Goal: Task Accomplishment & Management: Manage account settings

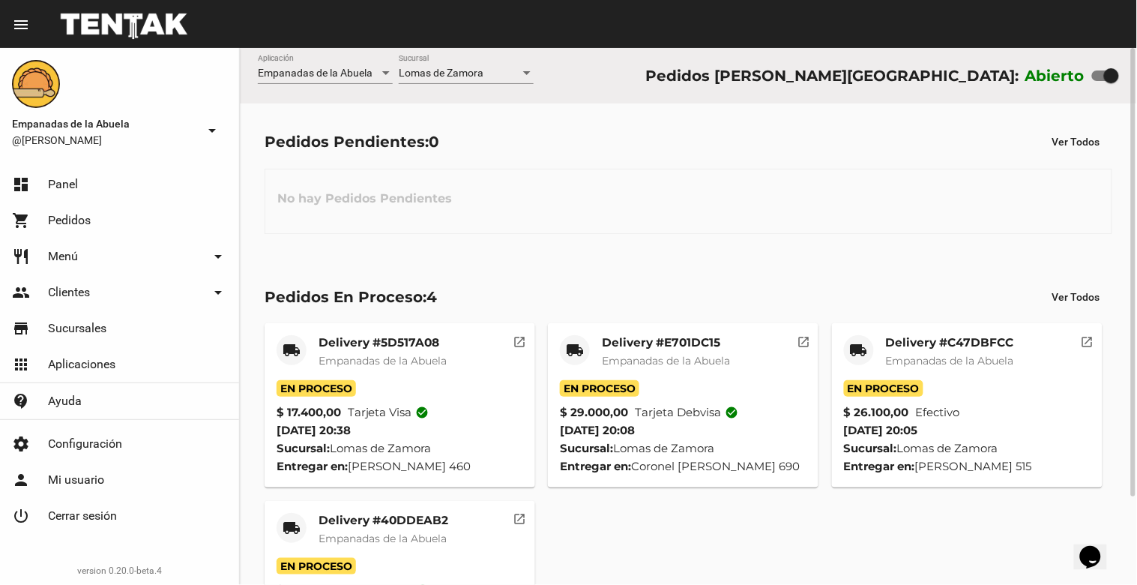
click at [743, 233] on div "No hay Pedidos Pendientes" at bounding box center [689, 201] width 848 height 65
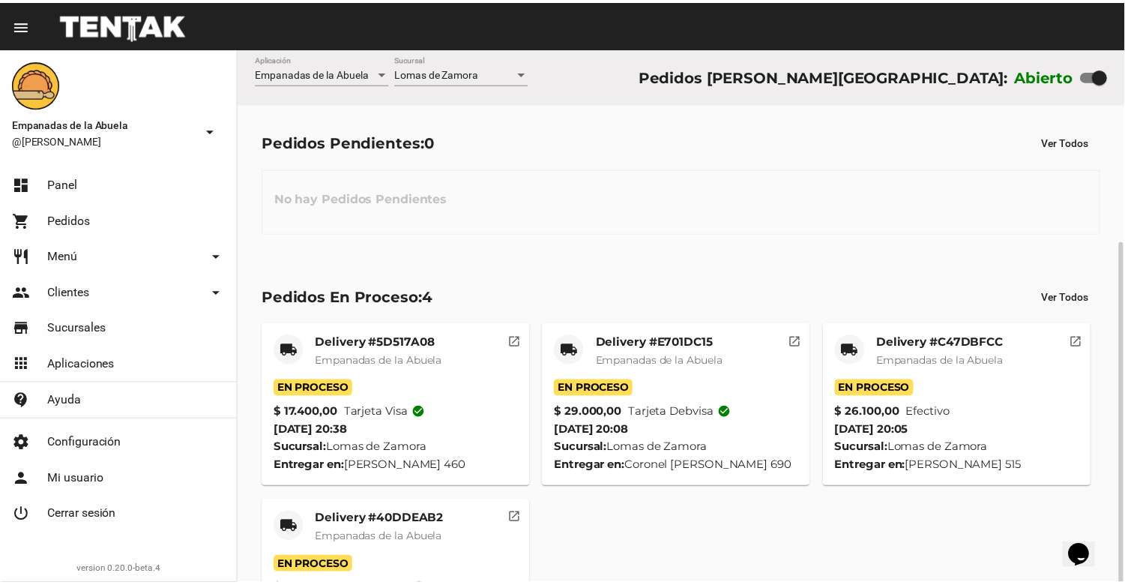
scroll to position [105, 0]
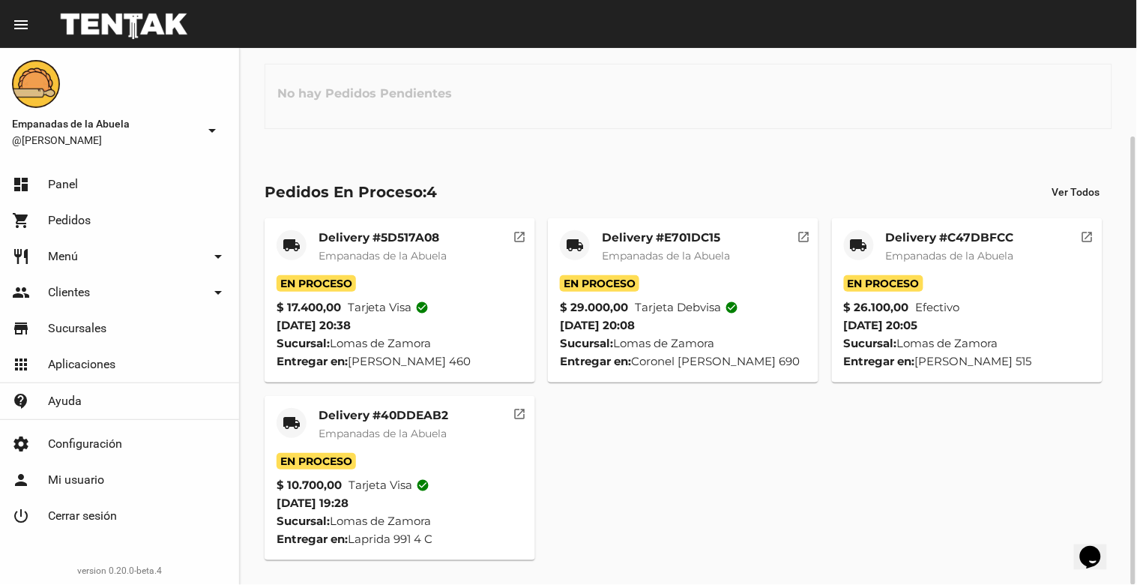
click at [368, 428] on span "Empanadas de la Abuela" at bounding box center [382, 432] width 128 height 13
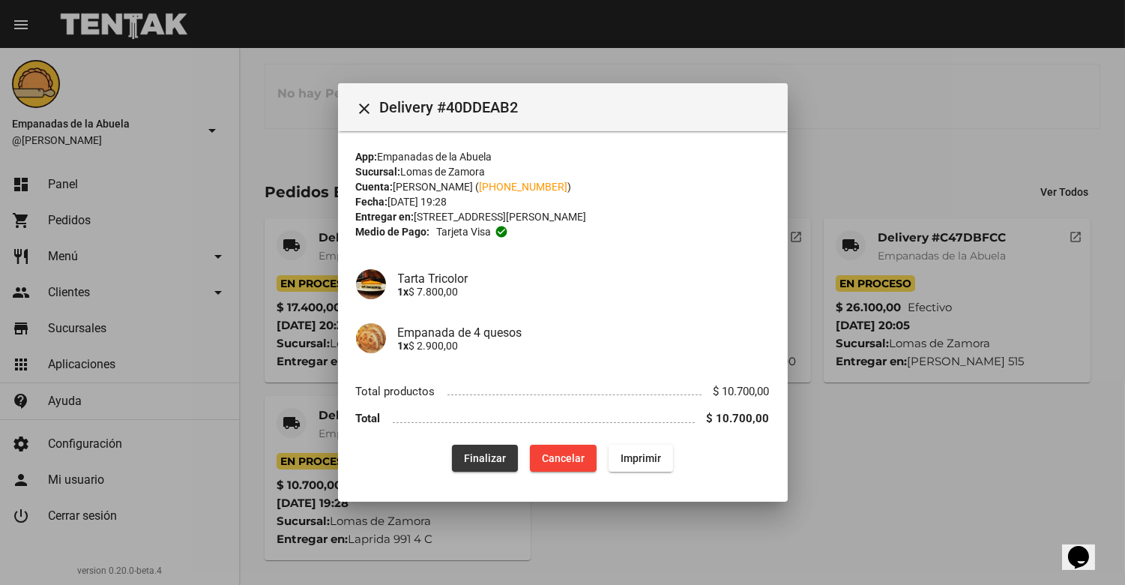
click at [502, 452] on span "Finalizar" at bounding box center [485, 458] width 42 height 12
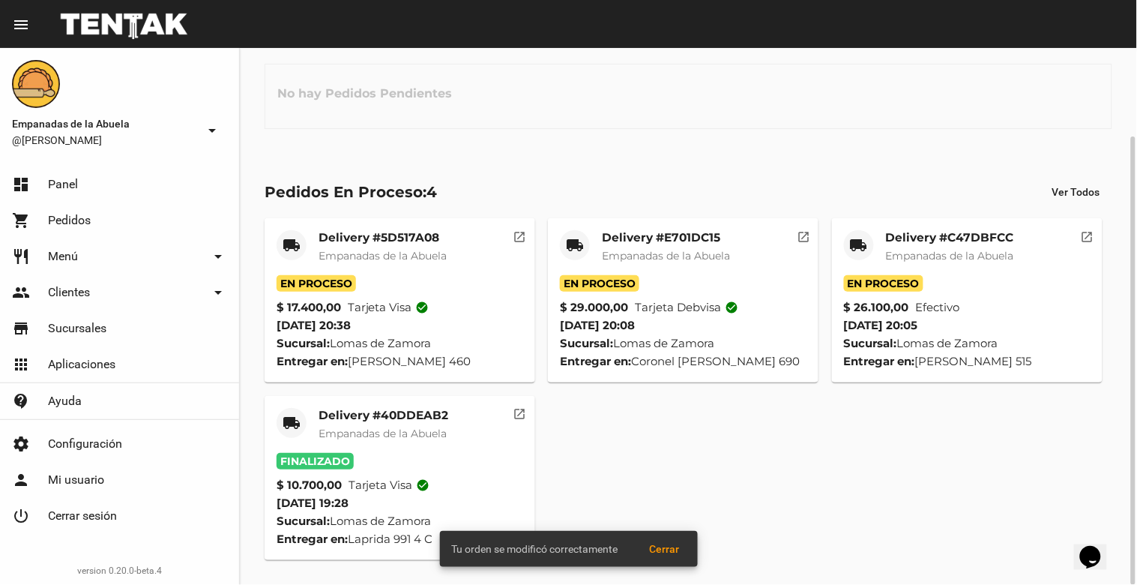
click at [922, 232] on mat-card-title "Delivery #C47DBFCC" at bounding box center [950, 237] width 128 height 15
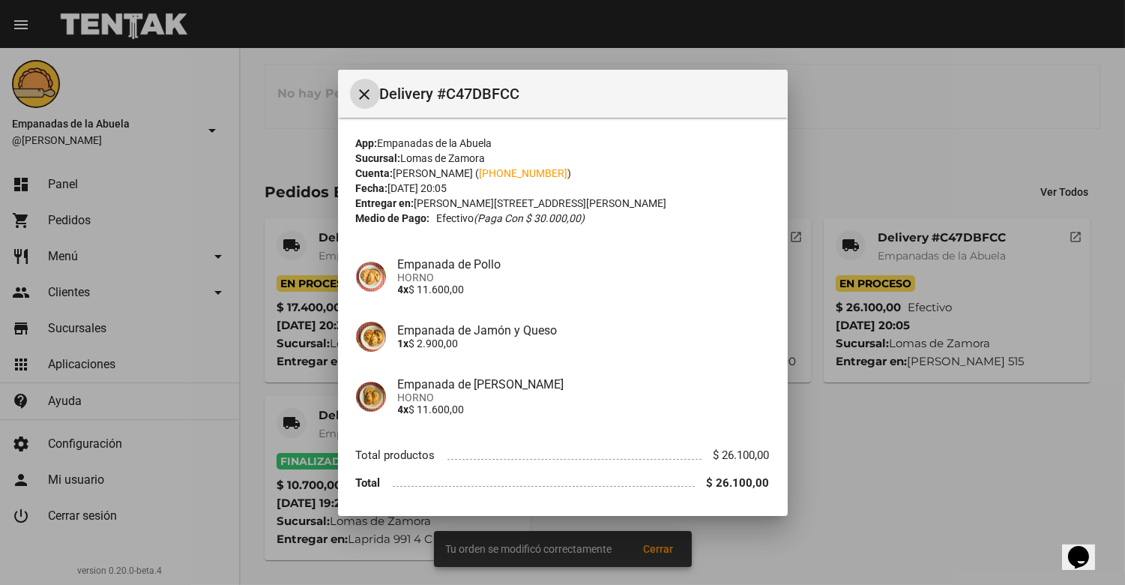
scroll to position [49, 0]
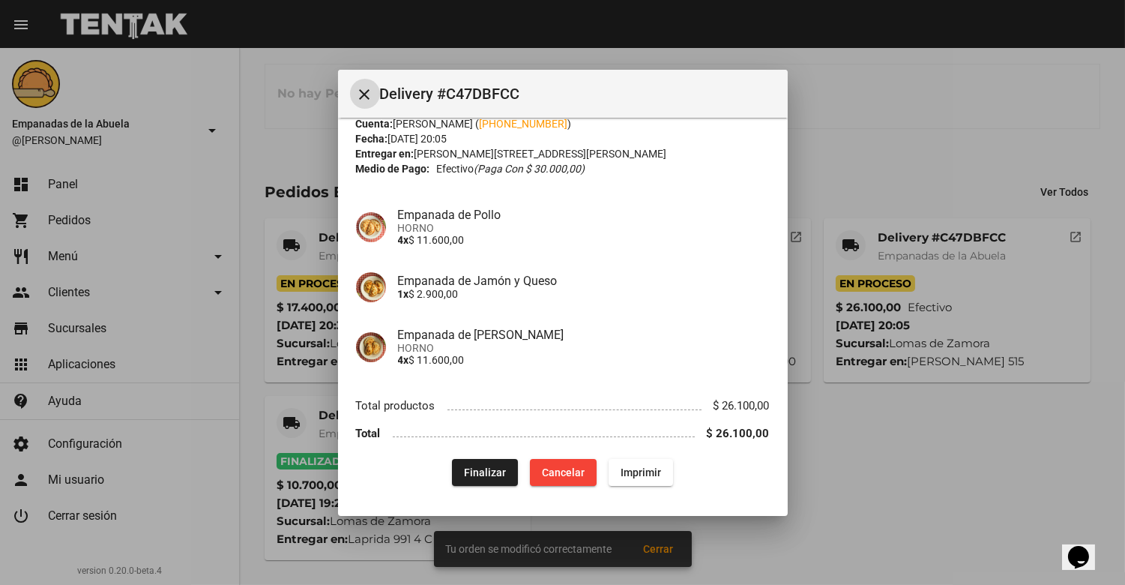
click at [468, 468] on span "Finalizar" at bounding box center [485, 472] width 42 height 12
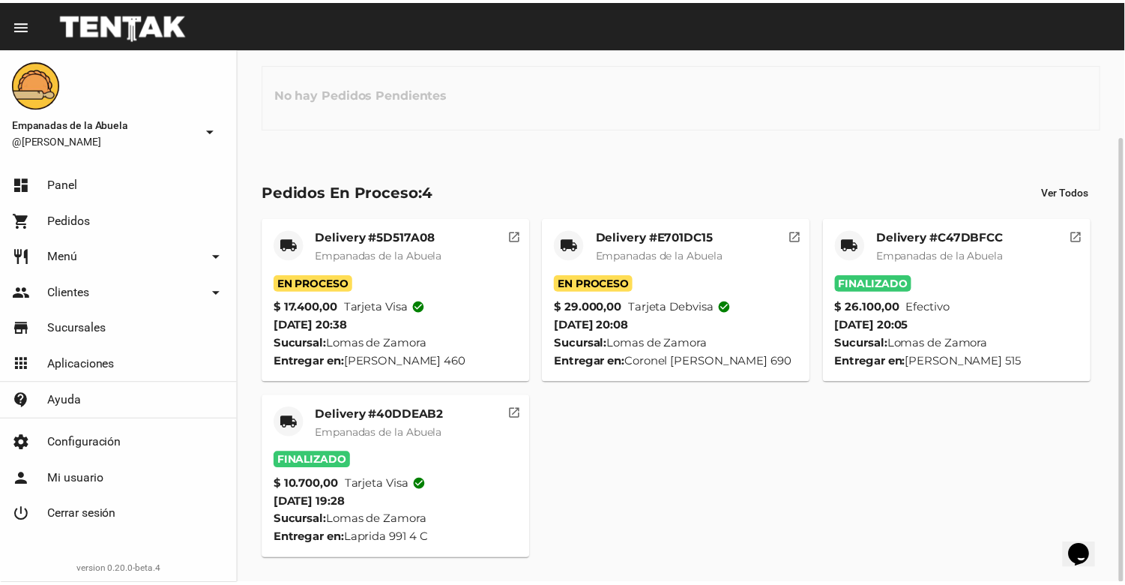
scroll to position [0, 0]
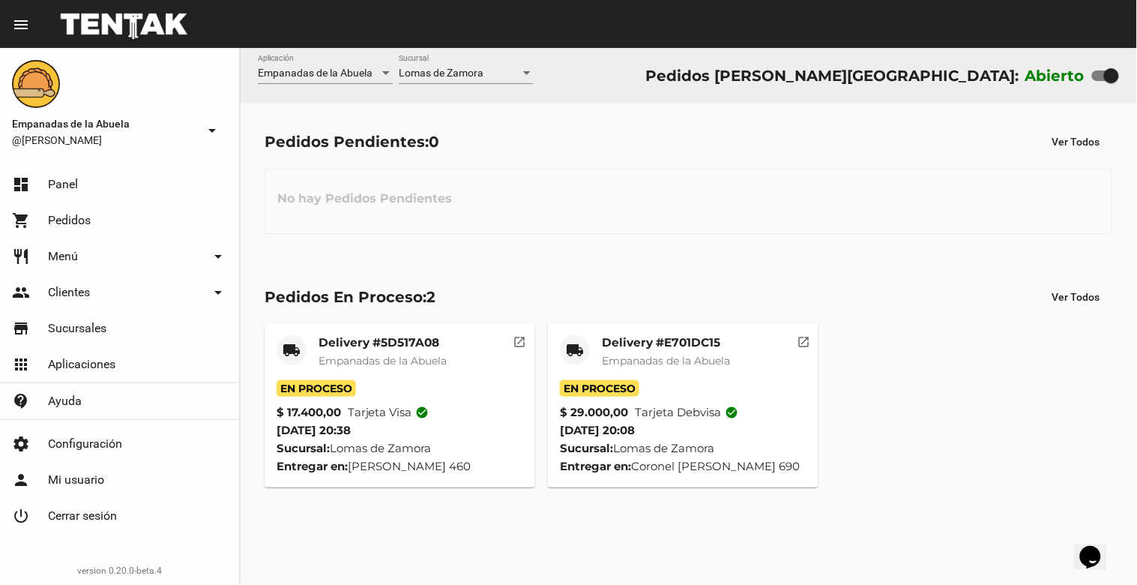
click at [663, 362] on span "Empanadas de la Abuela" at bounding box center [666, 360] width 128 height 13
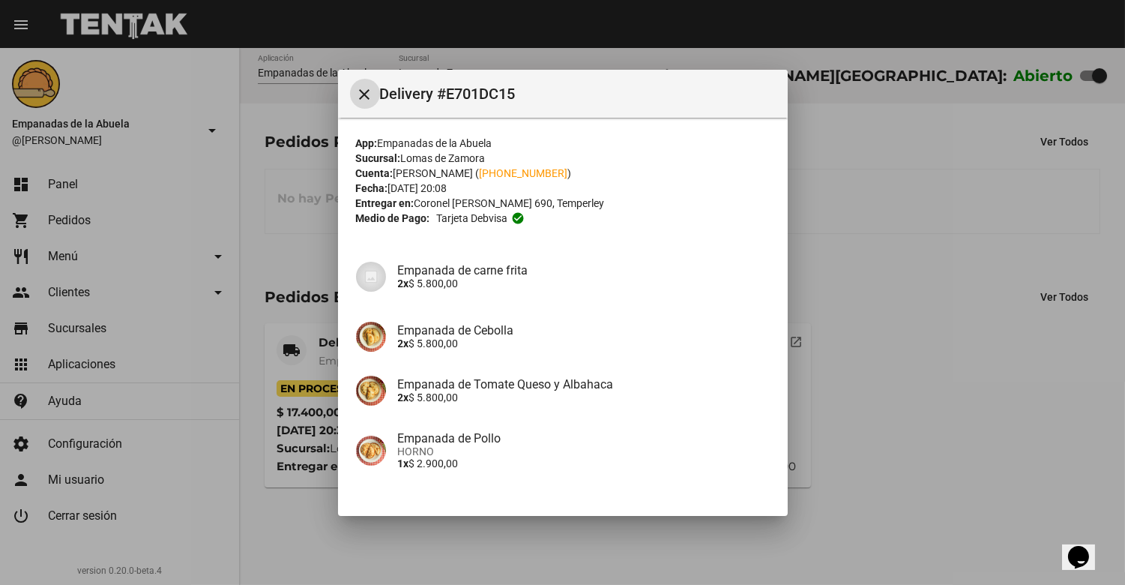
scroll to position [169, 0]
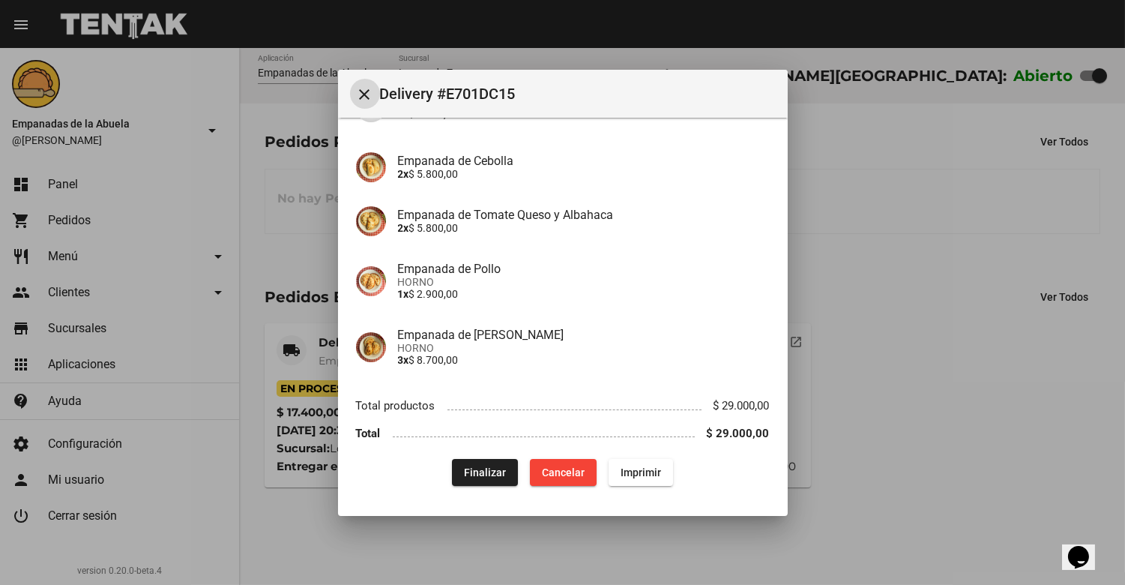
click at [490, 480] on button "Finalizar" at bounding box center [485, 472] width 66 height 27
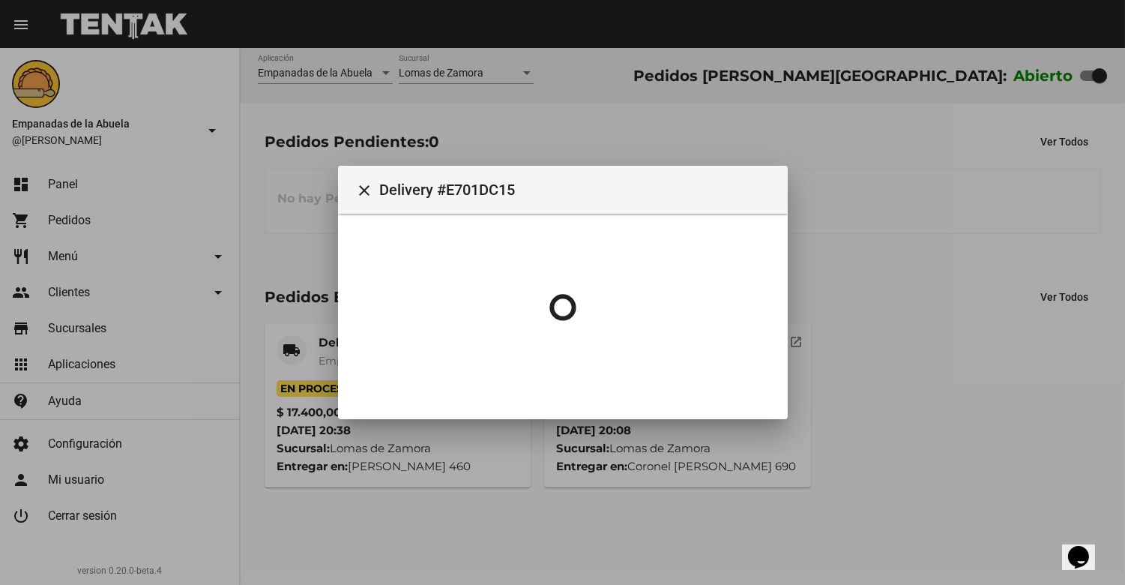
scroll to position [0, 0]
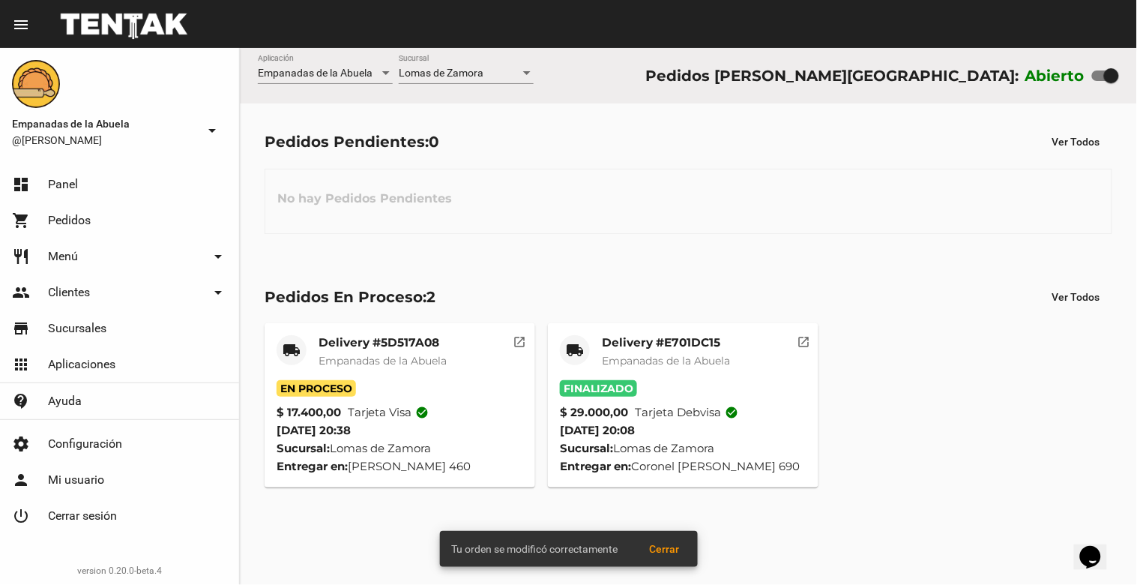
click at [368, 348] on mat-card-title "Delivery #5D517A08" at bounding box center [382, 342] width 128 height 15
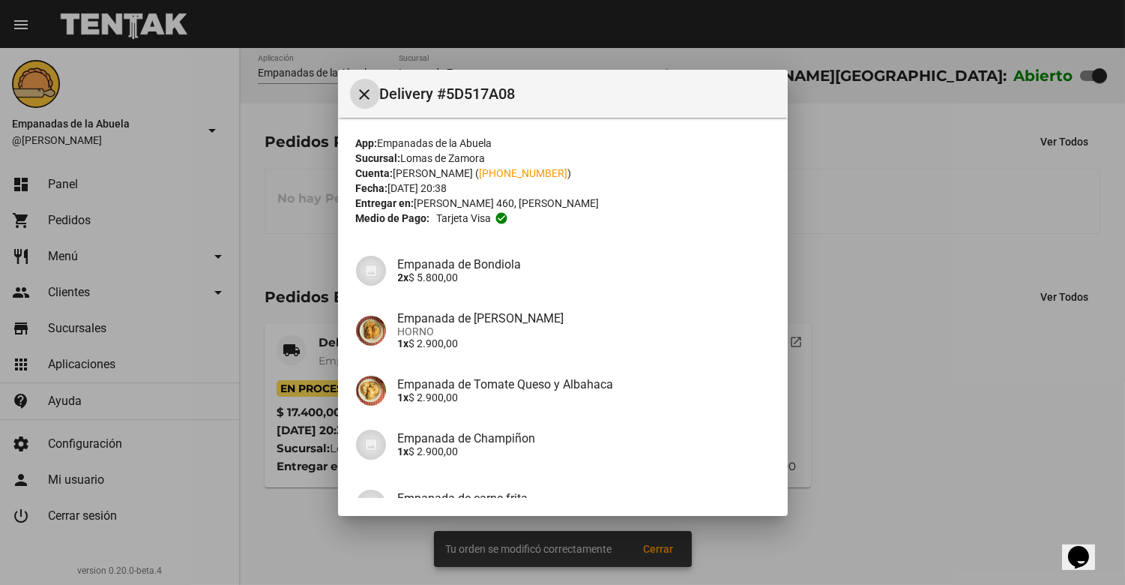
scroll to position [158, 0]
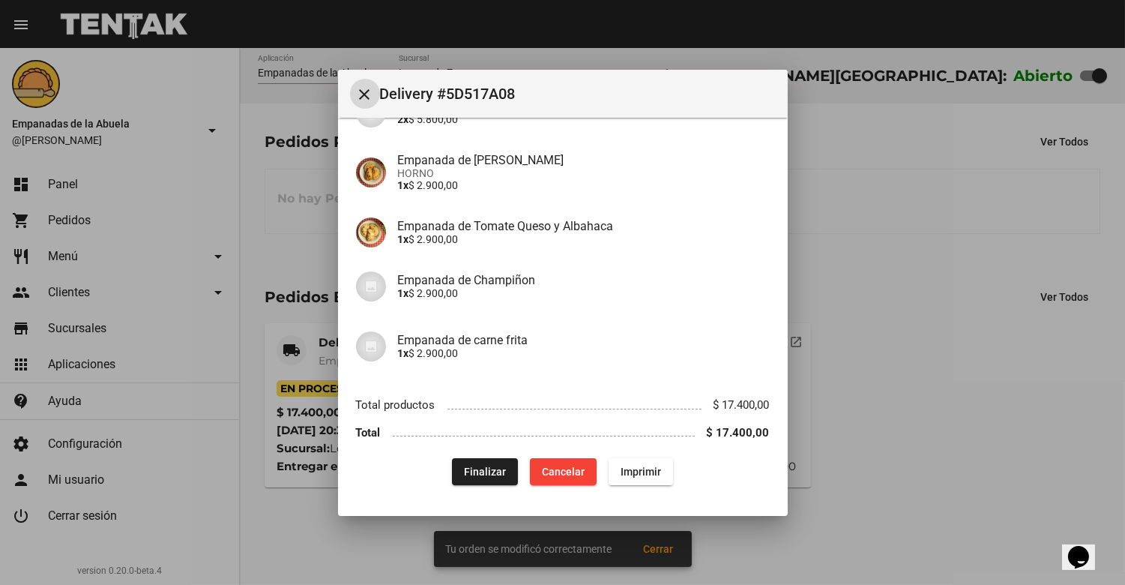
click at [473, 467] on span "Finalizar" at bounding box center [485, 471] width 42 height 12
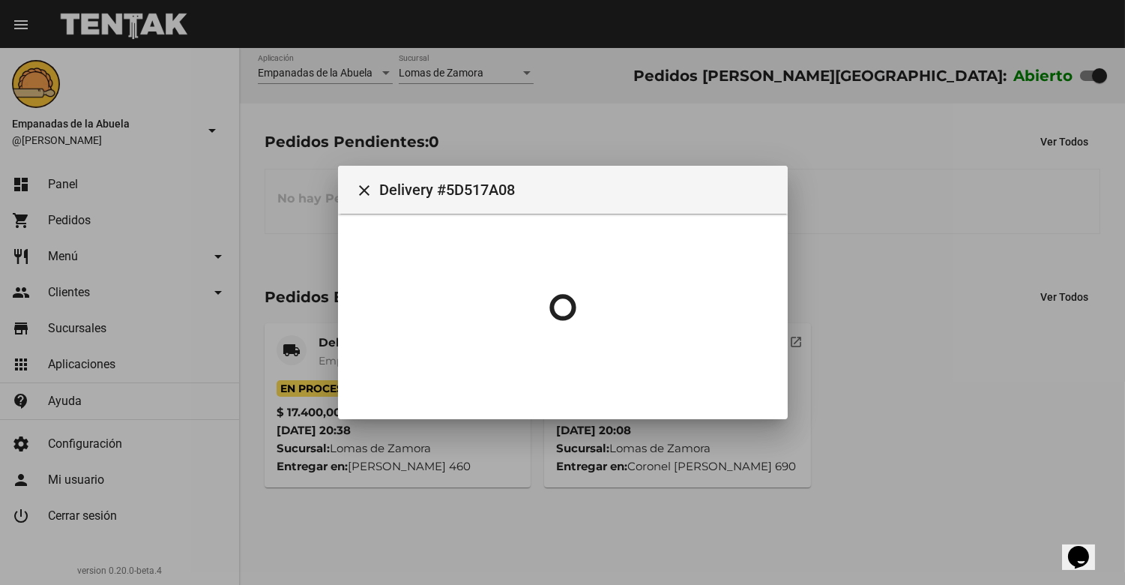
scroll to position [0, 0]
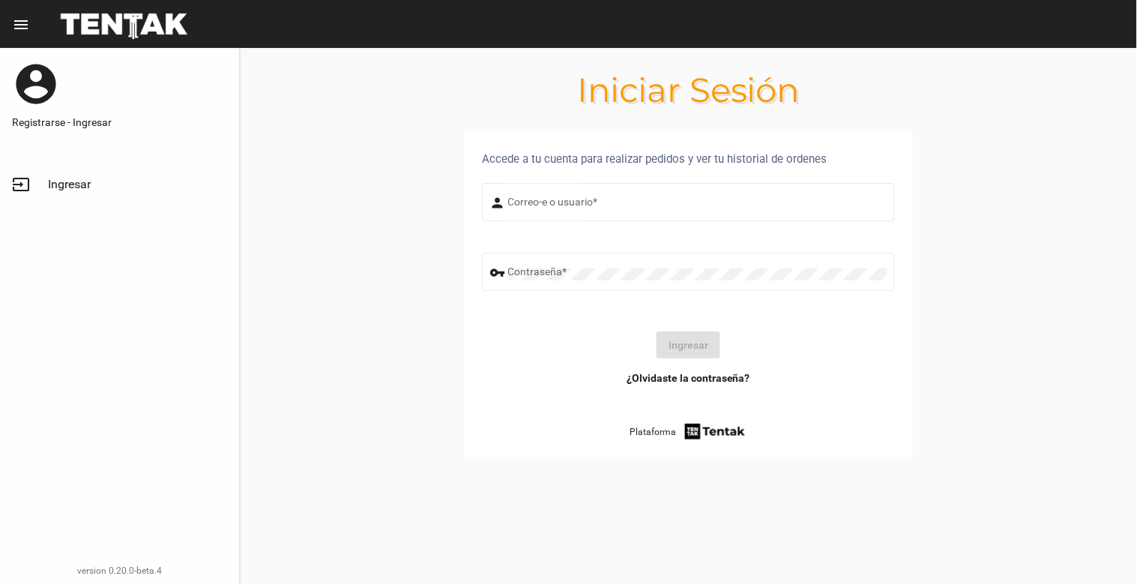
type input "[EMAIL_ADDRESS][DOMAIN_NAME]"
click at [683, 339] on button "Ingresar" at bounding box center [688, 344] width 64 height 27
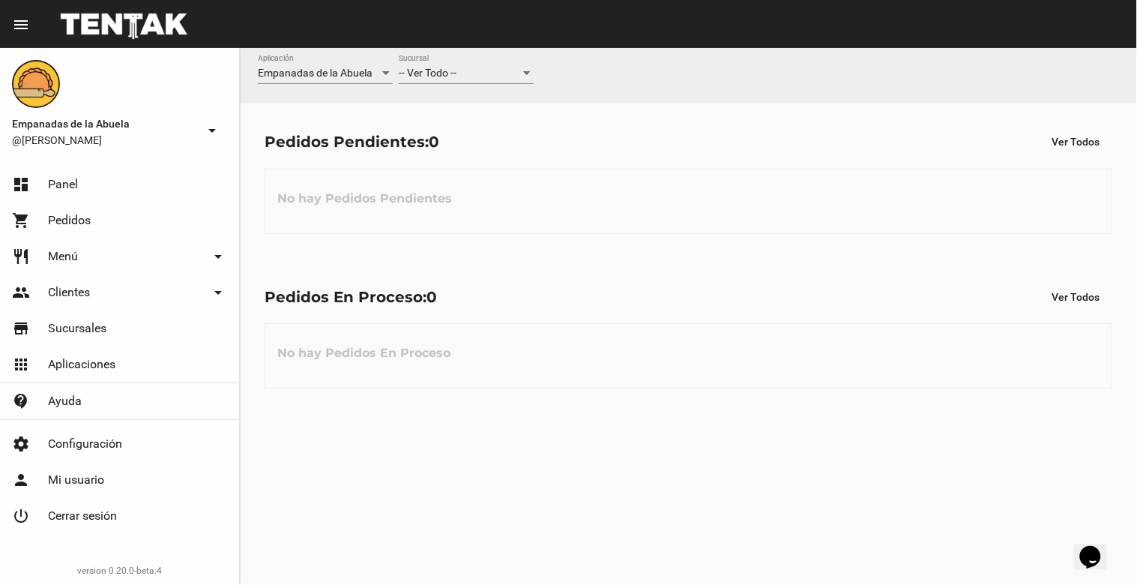
click at [480, 62] on div "-- Ver Todo -- Sucursal" at bounding box center [466, 69] width 135 height 29
click at [480, 132] on span "Lomas de Zamora" at bounding box center [466, 136] width 135 height 31
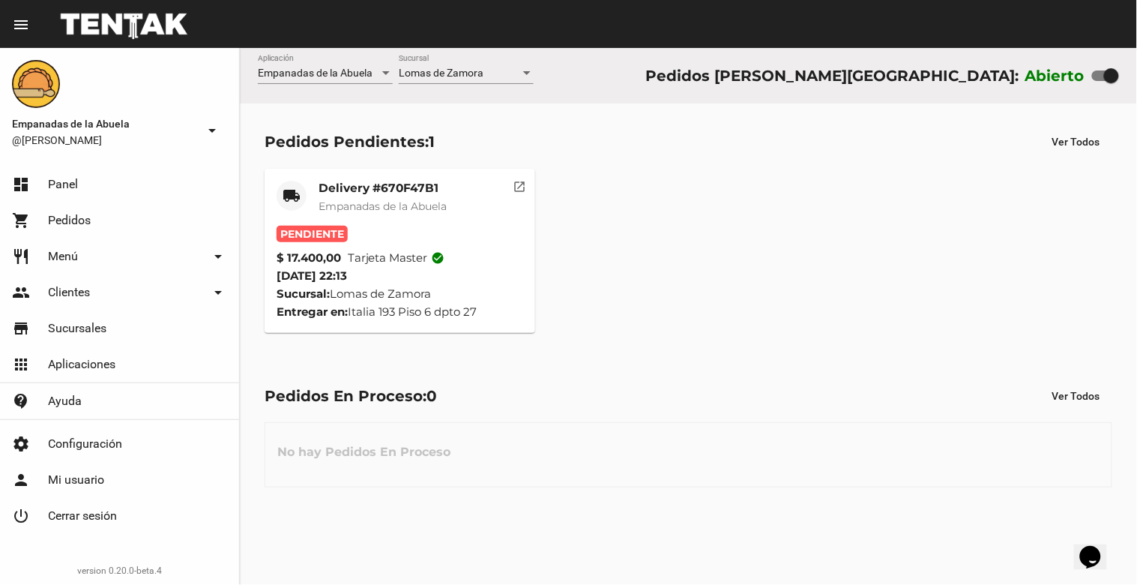
click at [356, 196] on div "Delivery #670F47B1 Empanadas de la Abuela" at bounding box center [382, 203] width 128 height 45
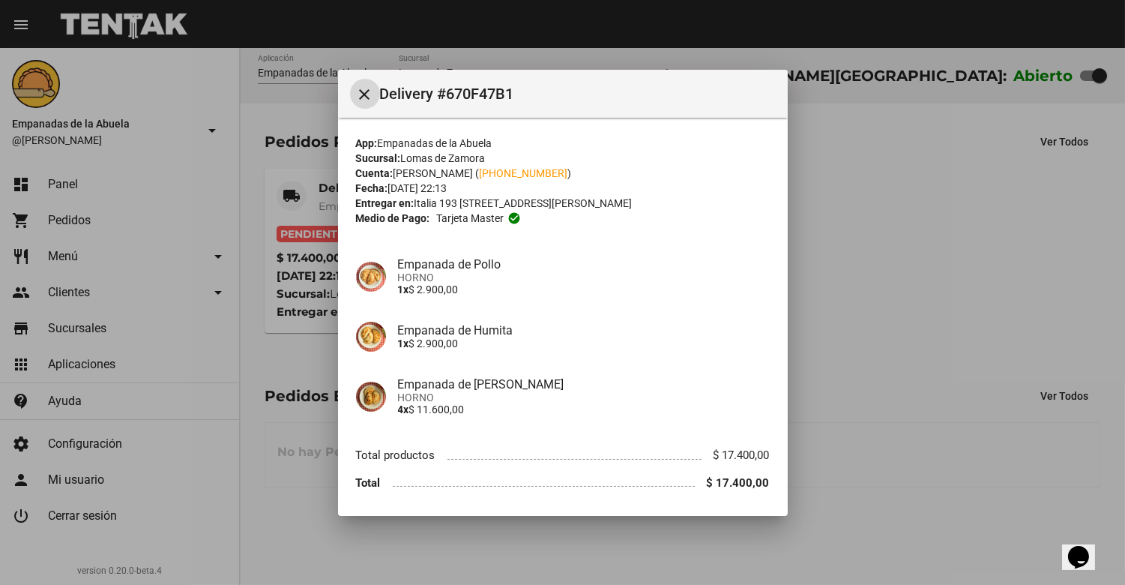
scroll to position [49, 0]
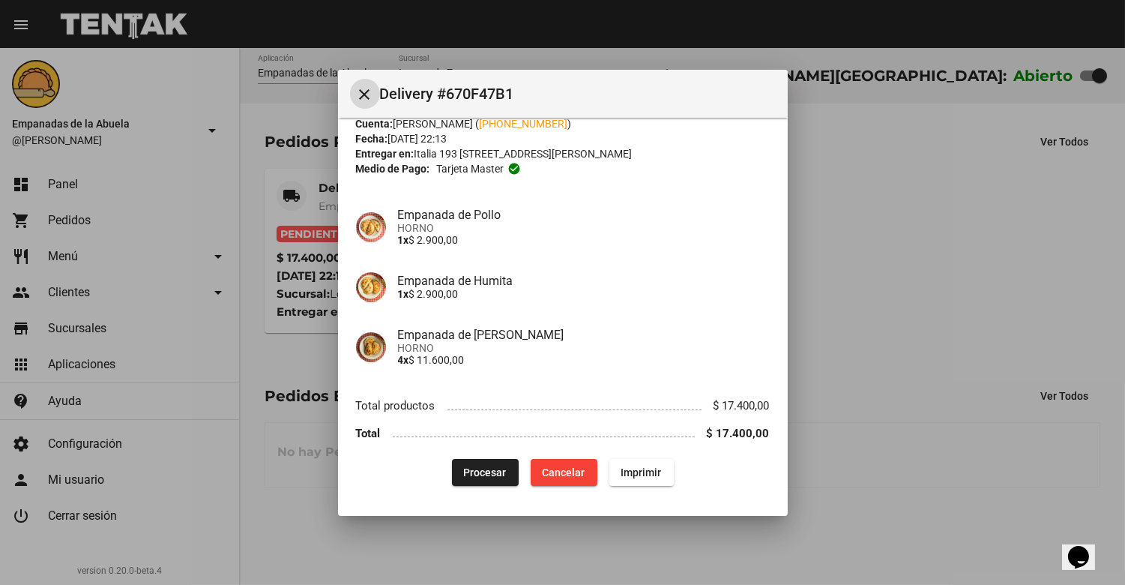
click at [474, 466] on span "Procesar" at bounding box center [485, 472] width 43 height 12
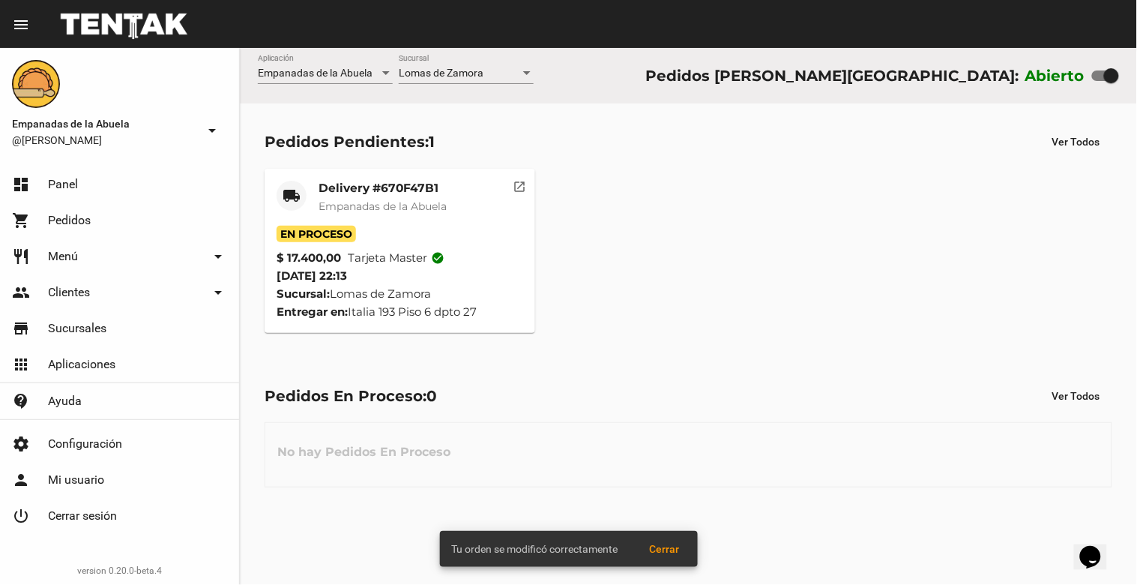
click at [387, 192] on mat-card-title "Delivery #670F47B1" at bounding box center [382, 188] width 128 height 15
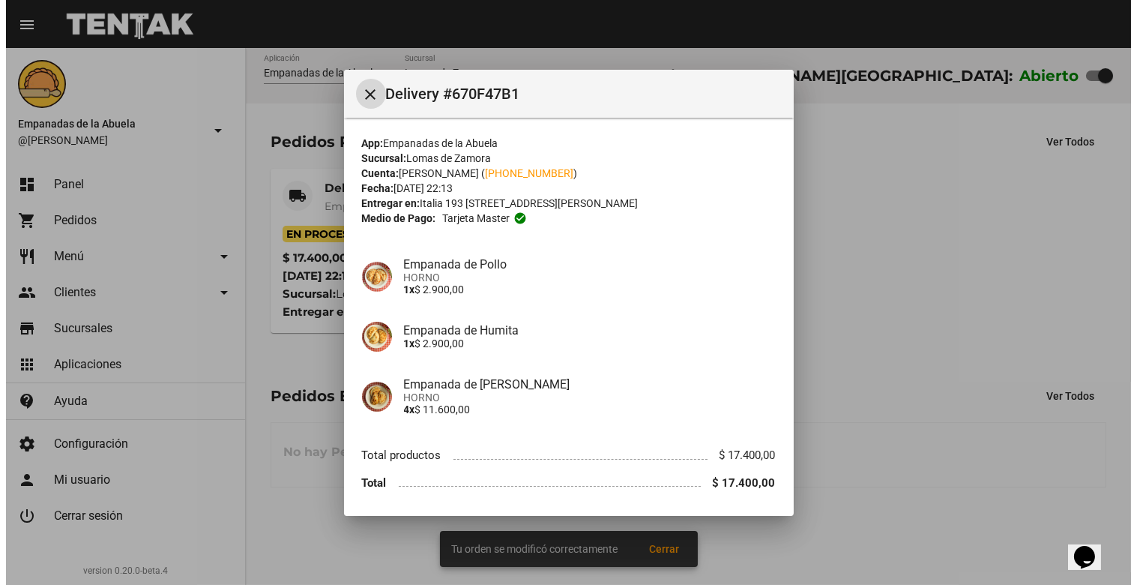
scroll to position [49, 0]
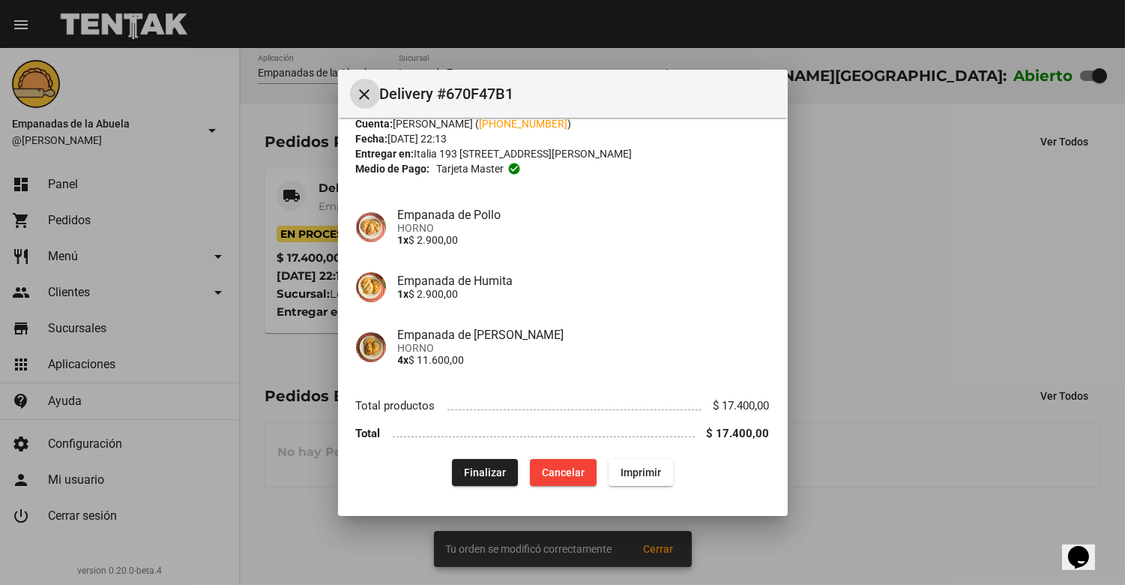
click at [631, 466] on span "Imprimir" at bounding box center [640, 472] width 40 height 12
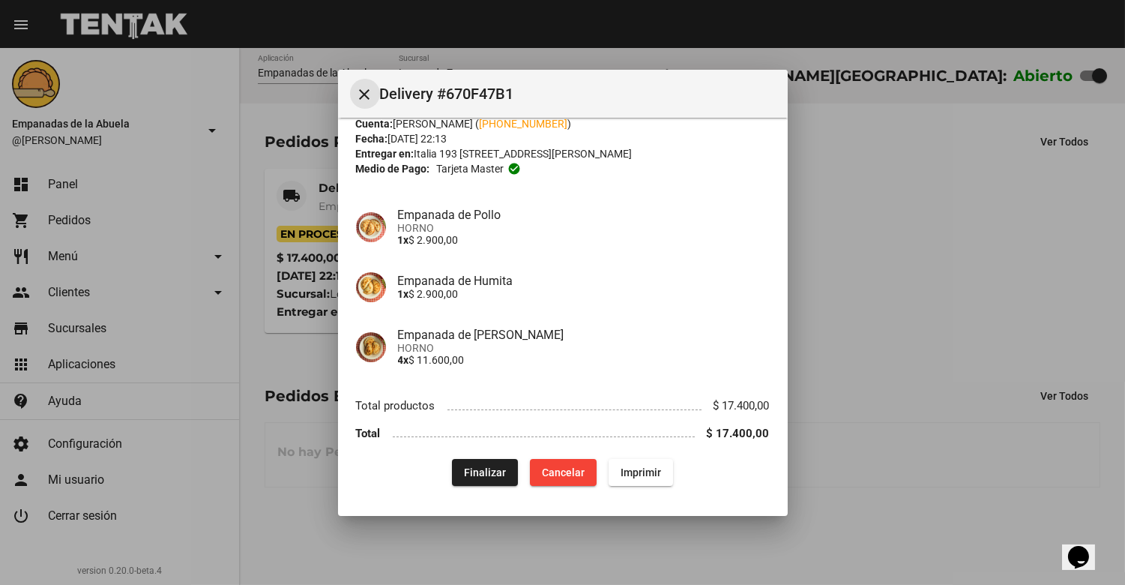
click at [357, 95] on mat-icon "close" at bounding box center [365, 94] width 18 height 18
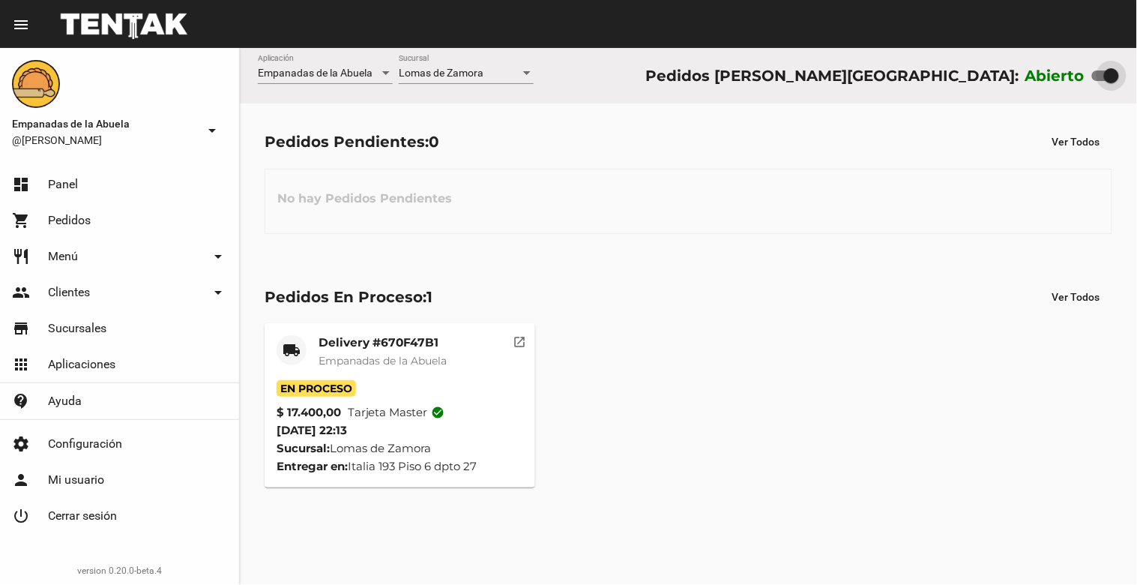
click at [1108, 81] on div at bounding box center [1111, 75] width 15 height 15
click at [1099, 81] on input "checkbox" at bounding box center [1099, 81] width 1 height 1
checkbox input "false"
